Goal: Information Seeking & Learning: Learn about a topic

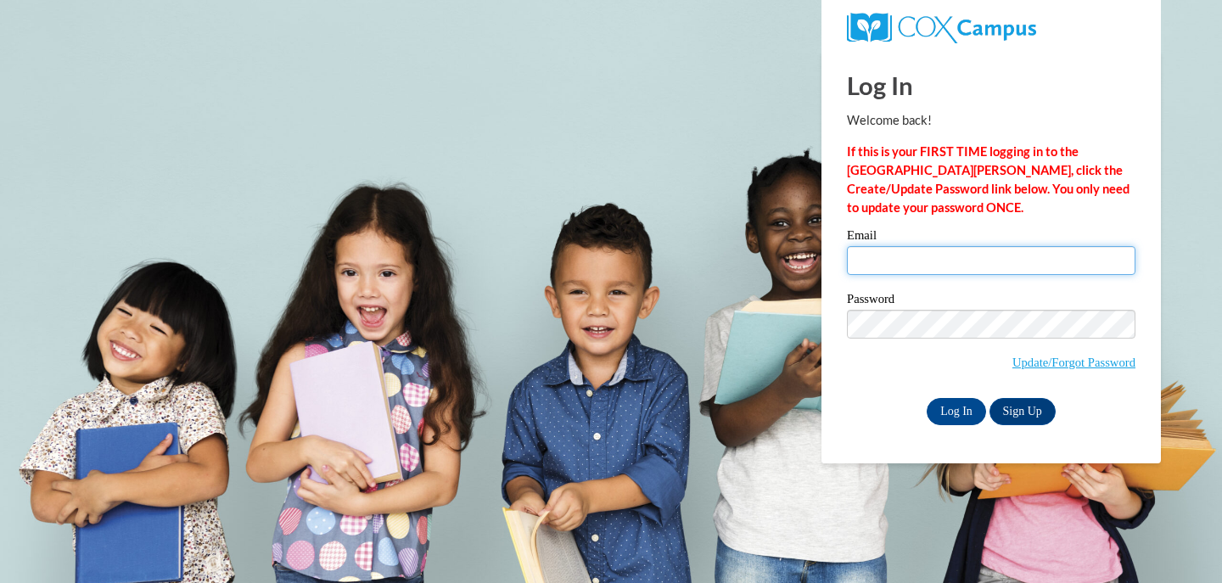
click at [888, 263] on input "Email" at bounding box center [991, 260] width 288 height 29
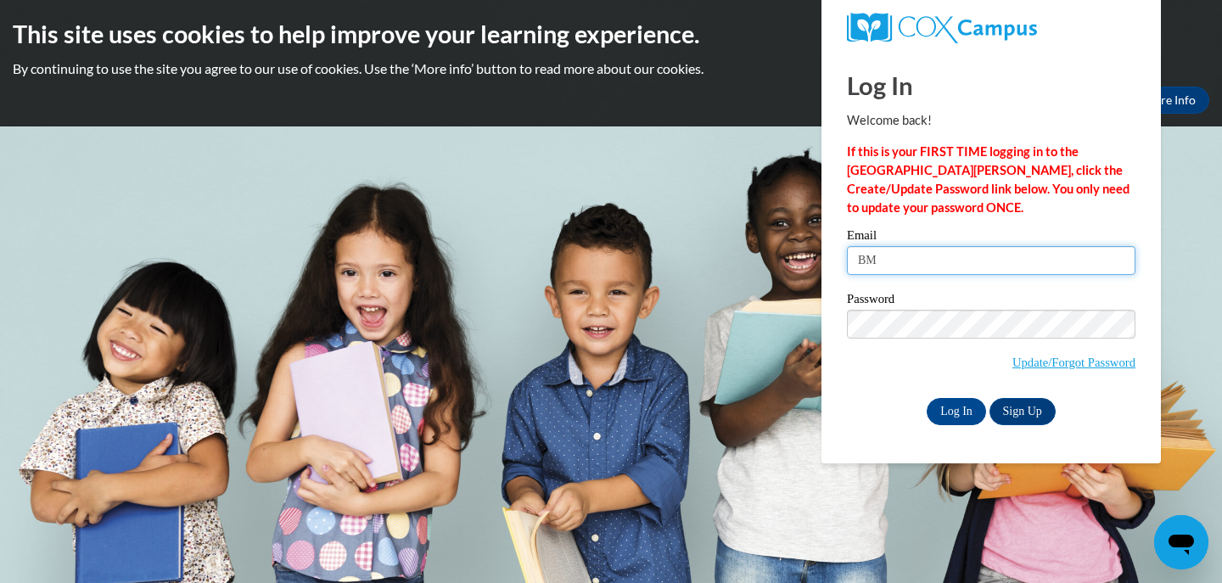
type input "BMassey5613@stu.southernregional.edu"
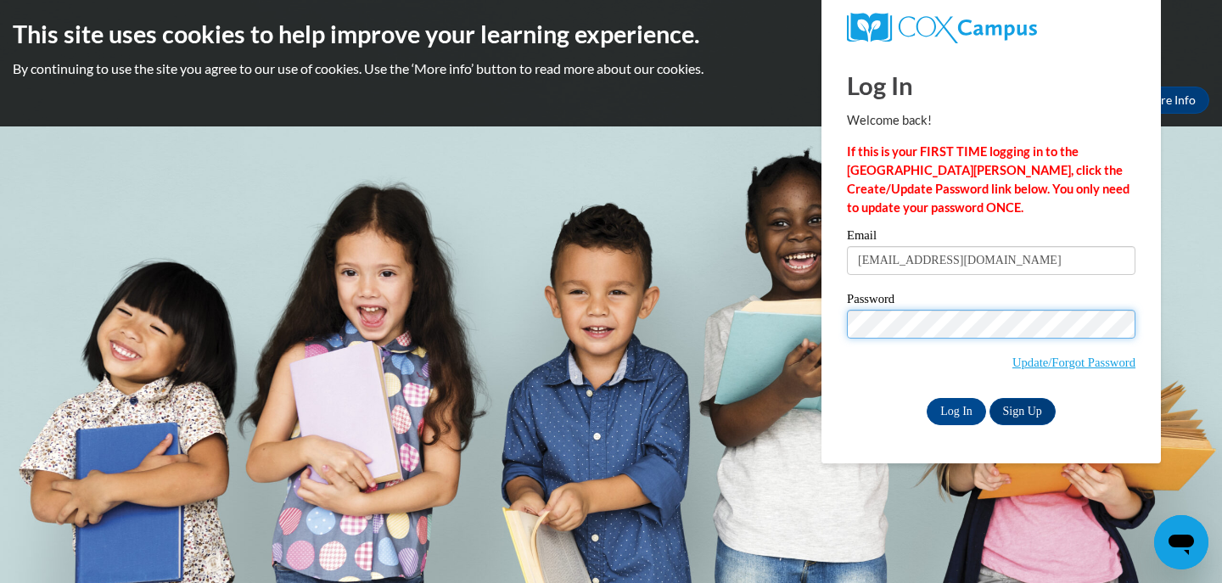
click at [927, 398] on input "Log In" at bounding box center [956, 411] width 59 height 27
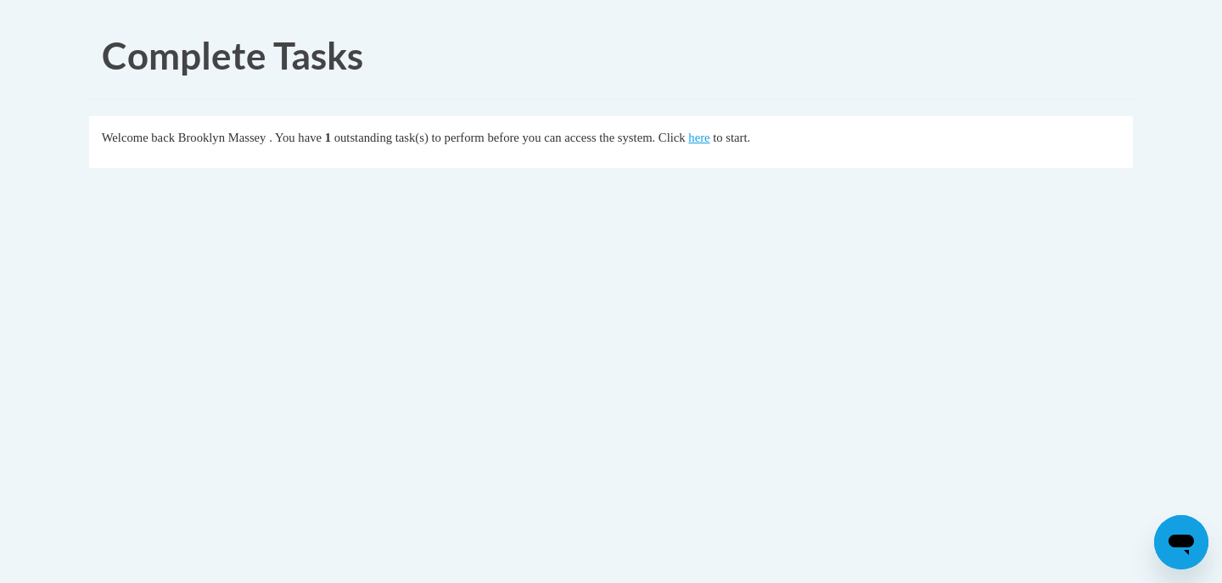
click at [745, 130] on div "Welcome back Brooklyn Massey . You have 1 outstanding task(s) to perform before…" at bounding box center [611, 137] width 1019 height 19
click at [709, 143] on link "here" at bounding box center [698, 138] width 21 height 14
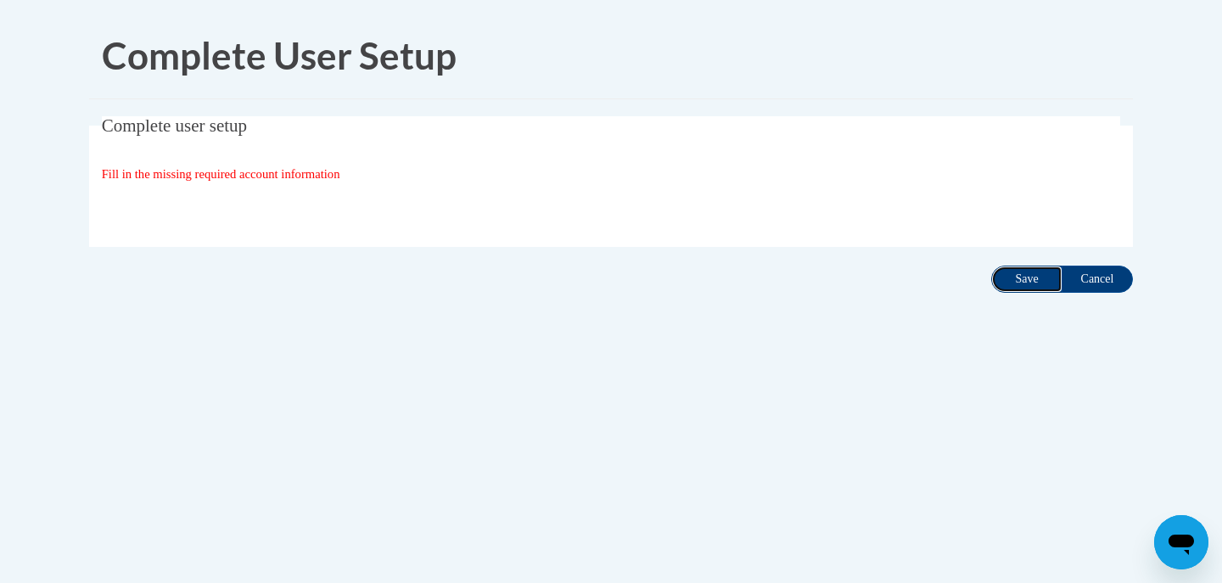
click at [1034, 286] on input "Save" at bounding box center [1026, 279] width 71 height 27
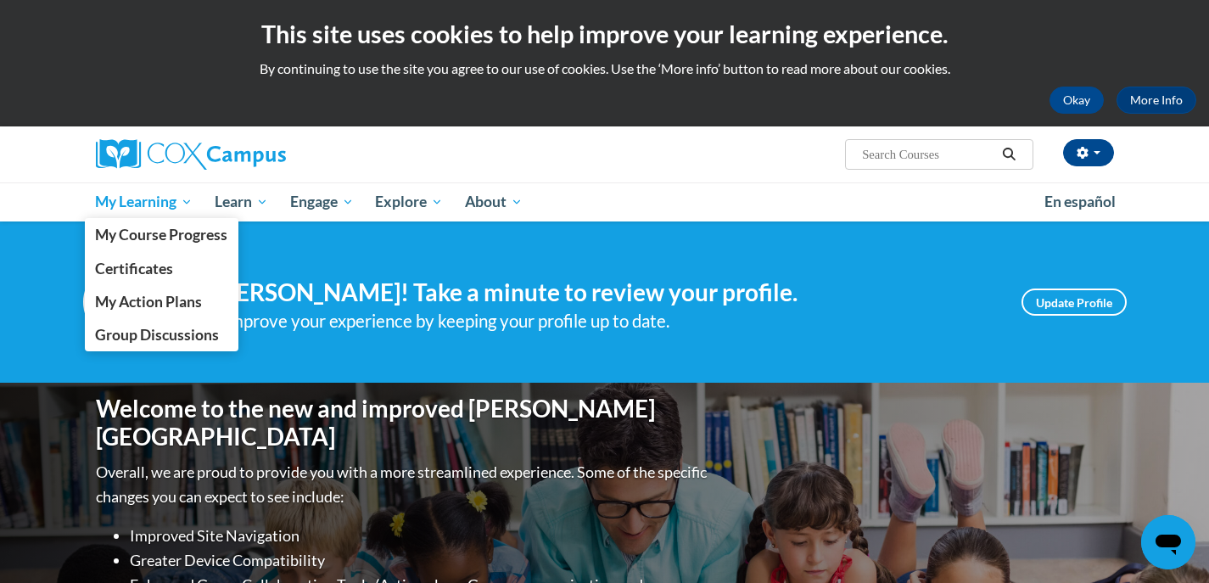
click at [178, 201] on span "My Learning" at bounding box center [144, 202] width 98 height 20
click at [196, 241] on span "My Course Progress" at bounding box center [161, 235] width 132 height 18
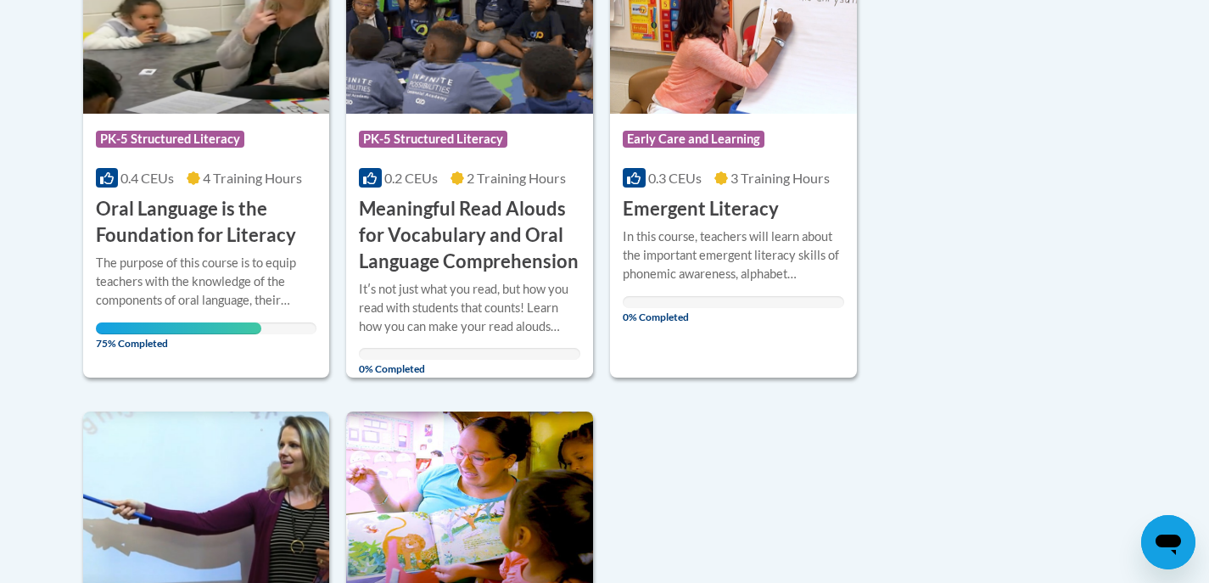
scroll to position [339, 0]
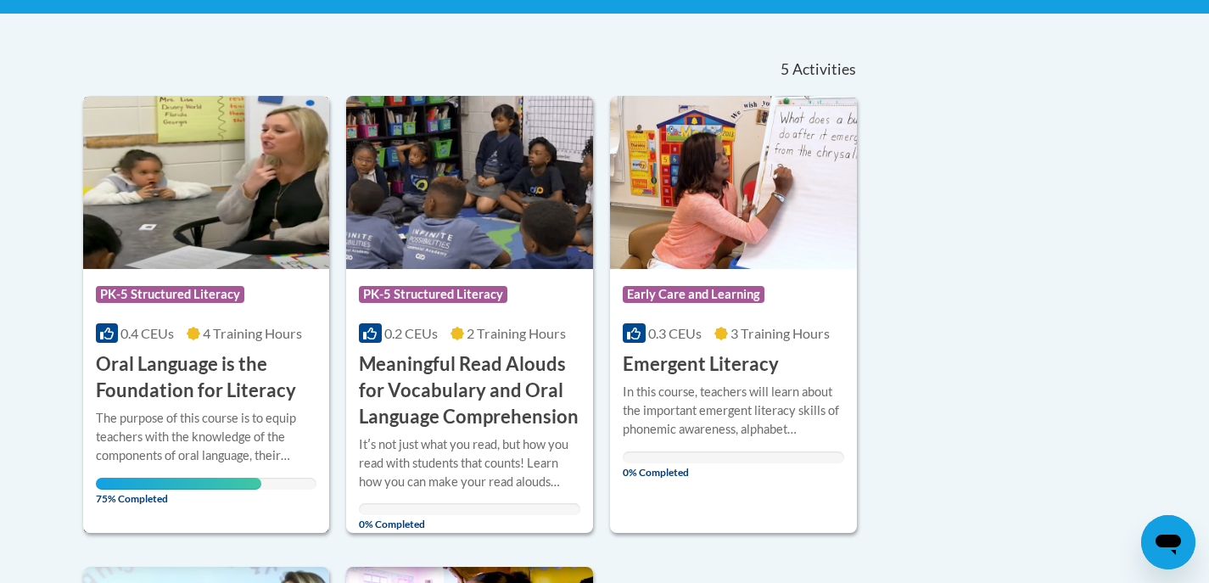
click at [308, 325] on div "0.4 CEUs 4 Training Hours" at bounding box center [206, 333] width 221 height 19
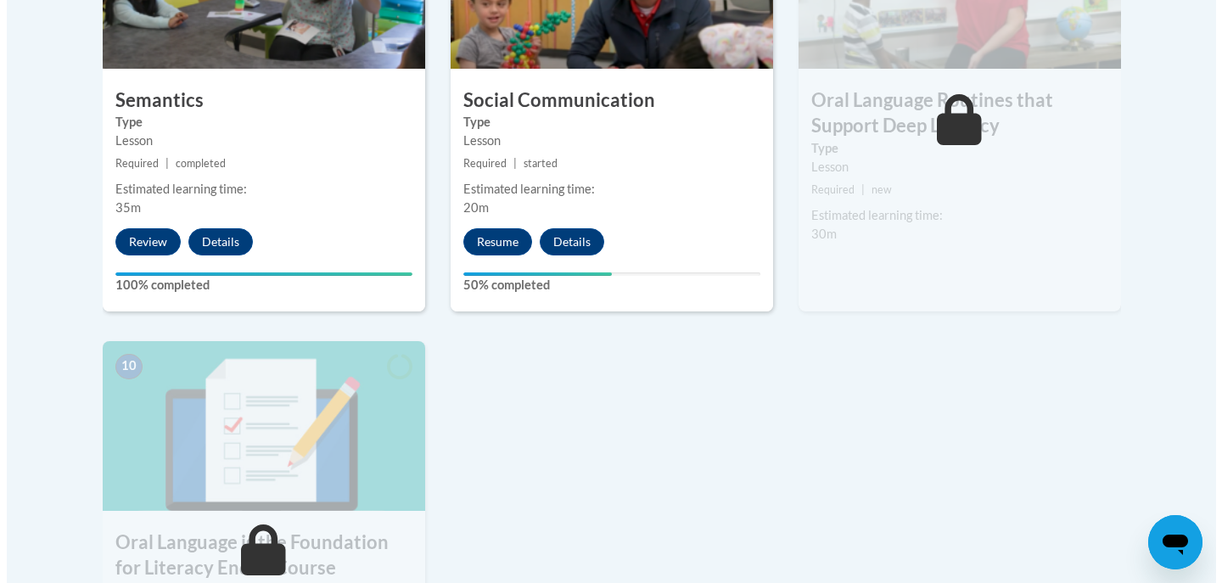
scroll to position [1612, 0]
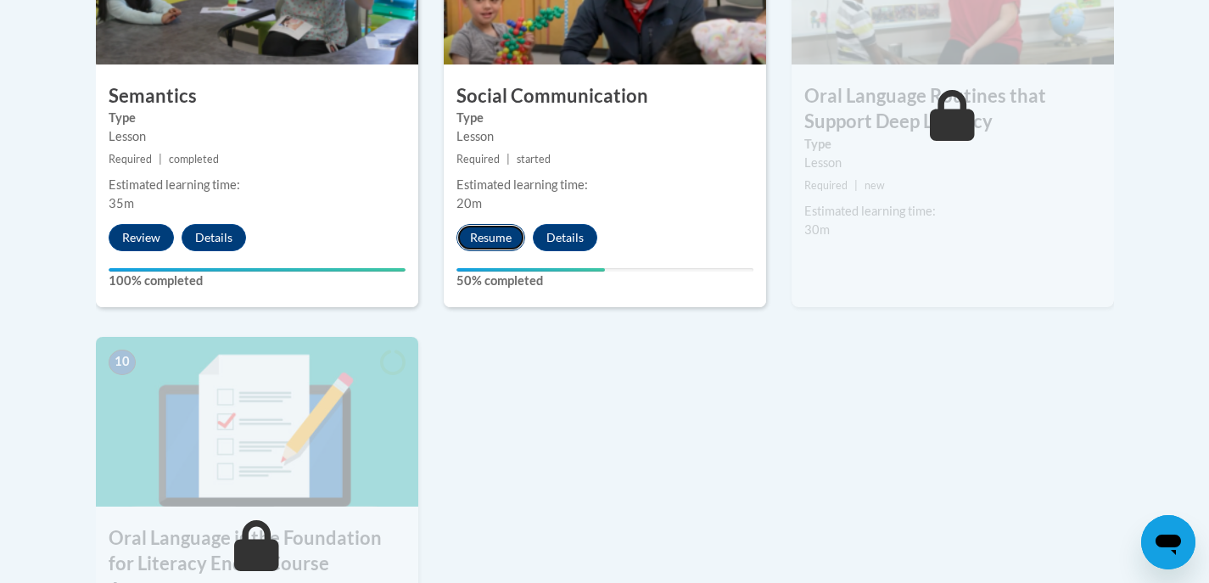
click at [486, 246] on button "Resume" at bounding box center [490, 237] width 69 height 27
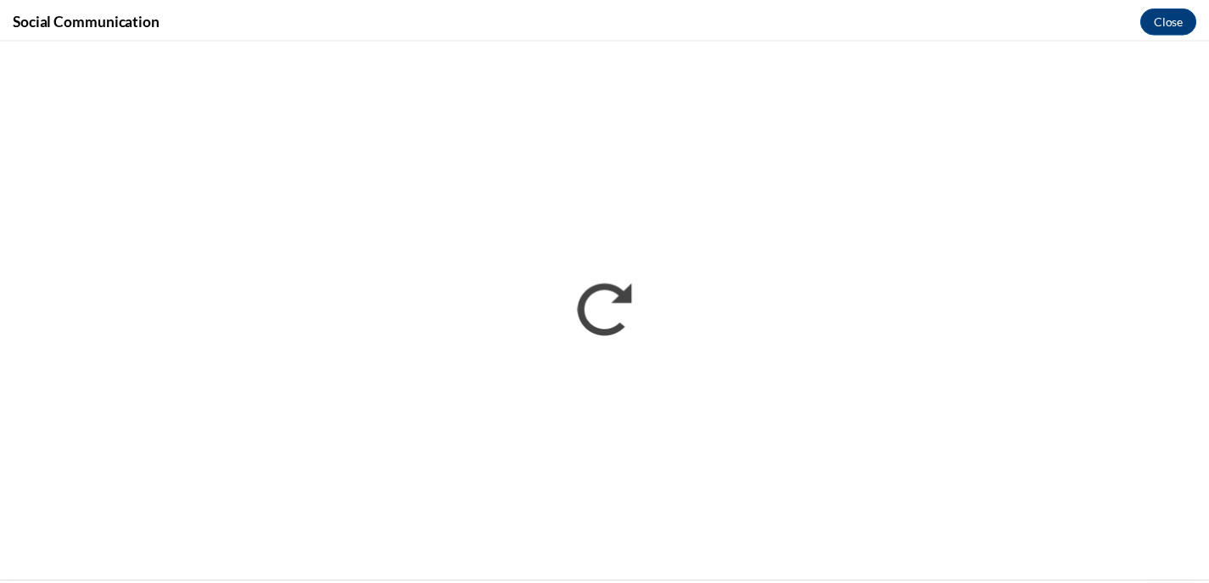
scroll to position [0, 0]
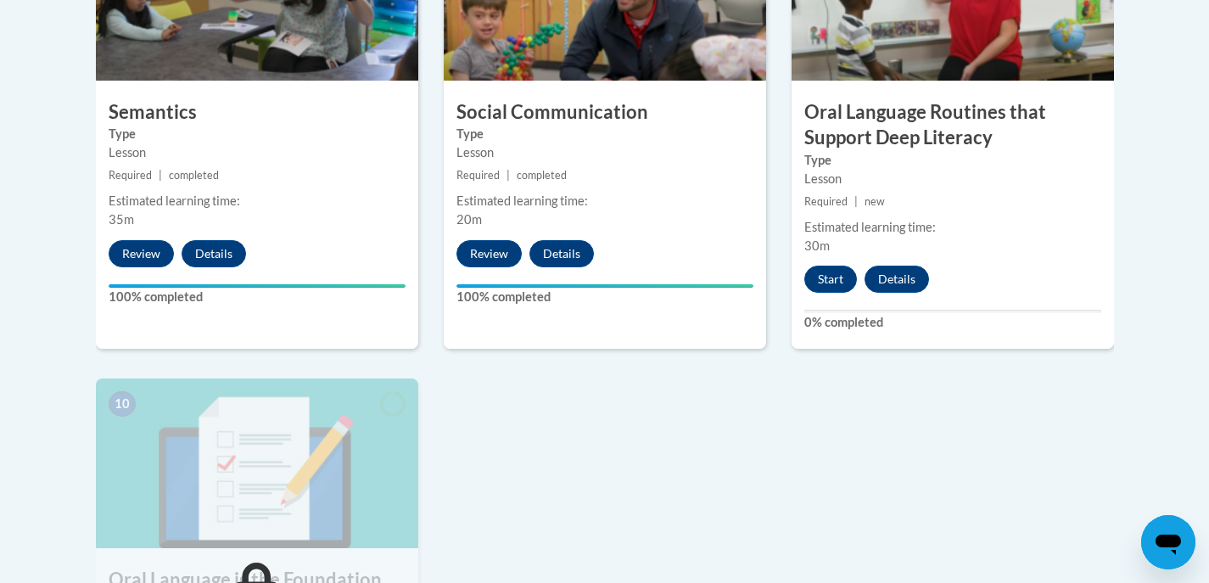
scroll to position [1358, 0]
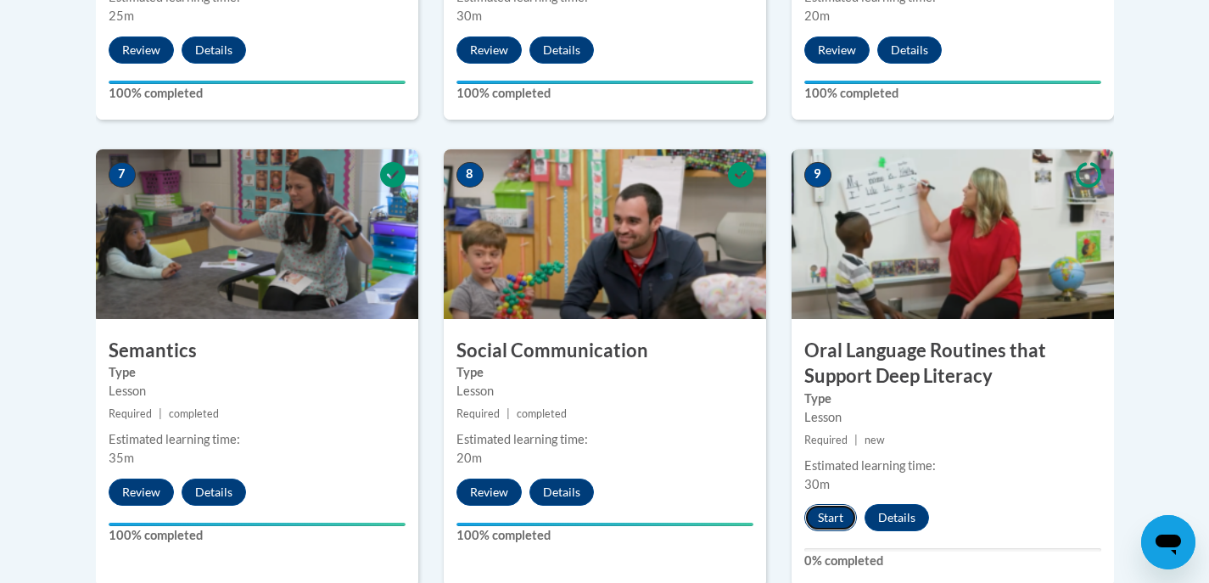
click at [823, 525] on button "Start" at bounding box center [830, 517] width 53 height 27
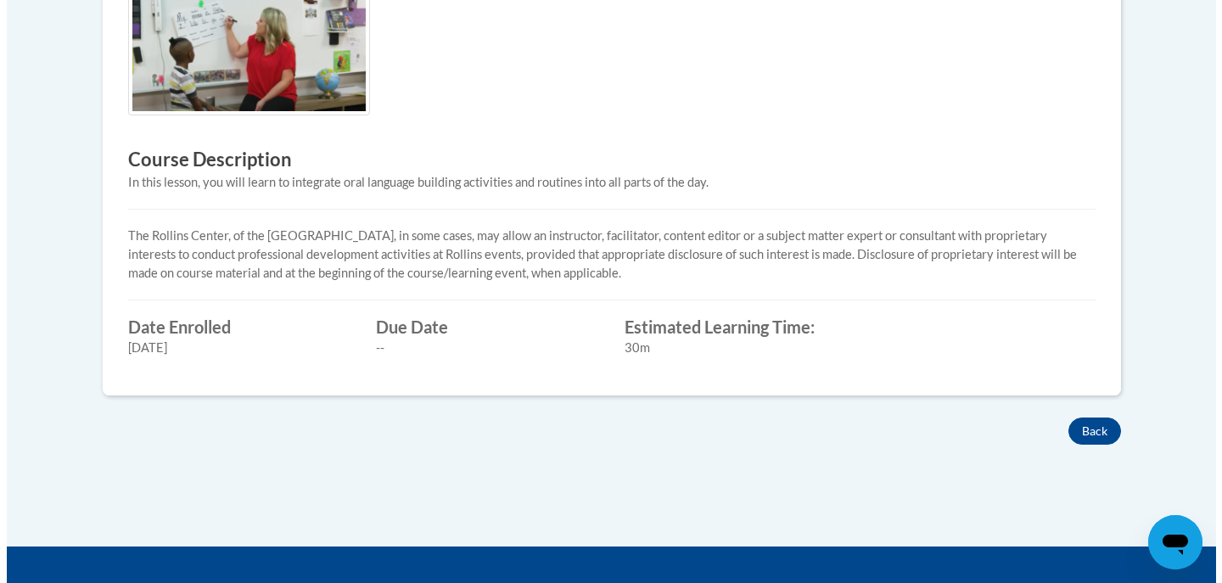
scroll to position [424, 0]
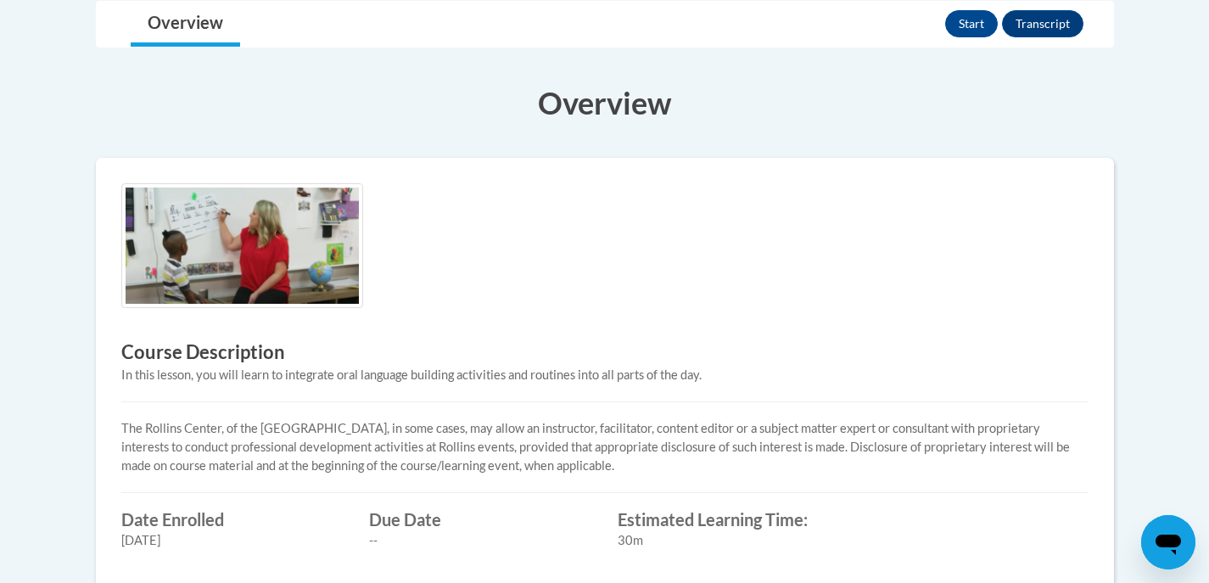
click at [940, 20] on div "Overview Lessons Start Transcript" at bounding box center [604, 24] width 991 height 45
click at [942, 21] on div "Overview Lessons Start Transcript" at bounding box center [604, 24] width 991 height 45
click at [957, 20] on button "Start" at bounding box center [971, 23] width 53 height 27
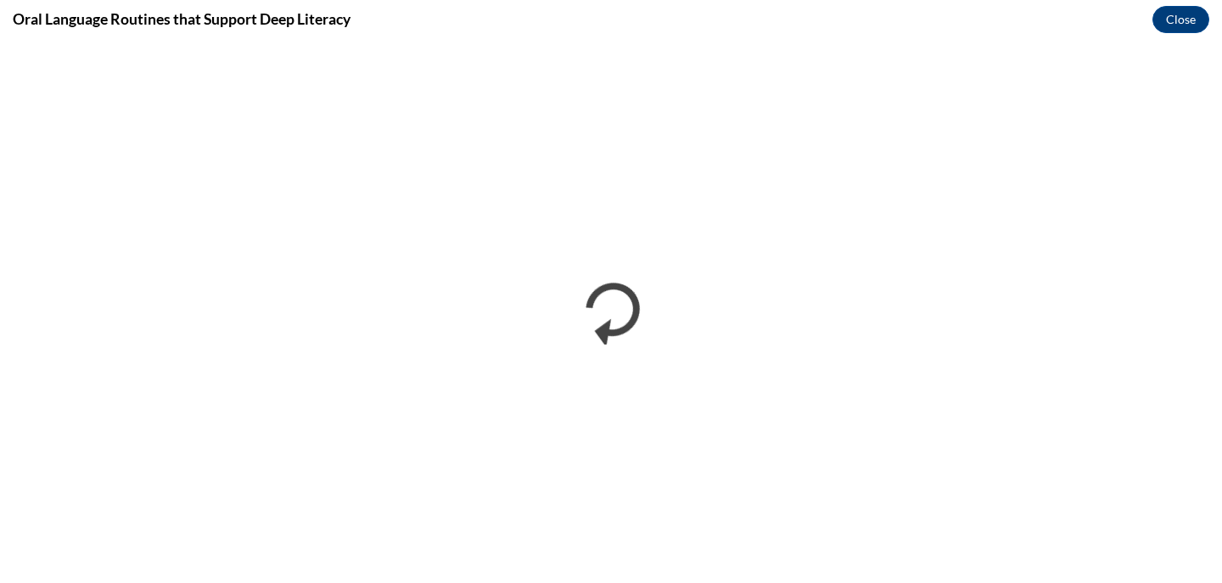
scroll to position [0, 0]
